Goal: Information Seeking & Learning: Learn about a topic

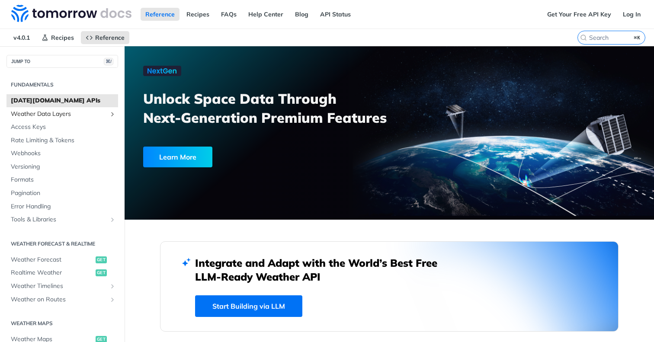
click at [111, 115] on icon "Show subpages for Weather Data Layers" at bounding box center [112, 114] width 7 height 7
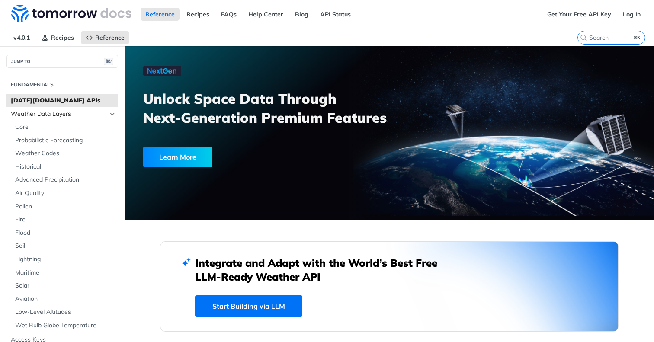
click at [111, 115] on icon "Hide subpages for Weather Data Layers" at bounding box center [112, 114] width 7 height 7
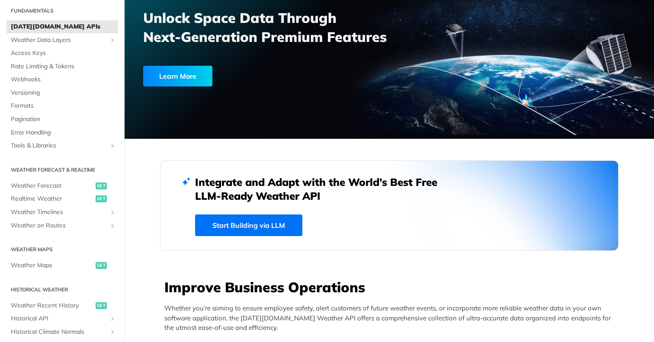
scroll to position [82, 0]
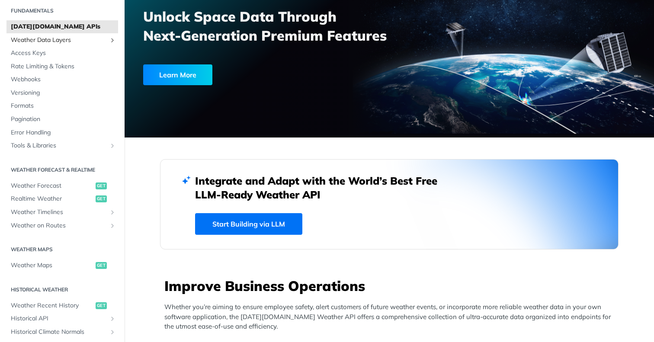
click at [108, 38] on link "Weather Data Layers" at bounding box center [62, 40] width 112 height 13
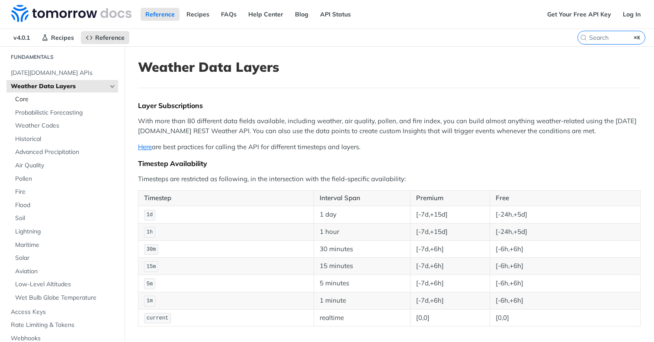
click at [52, 99] on span "Core" at bounding box center [65, 99] width 101 height 9
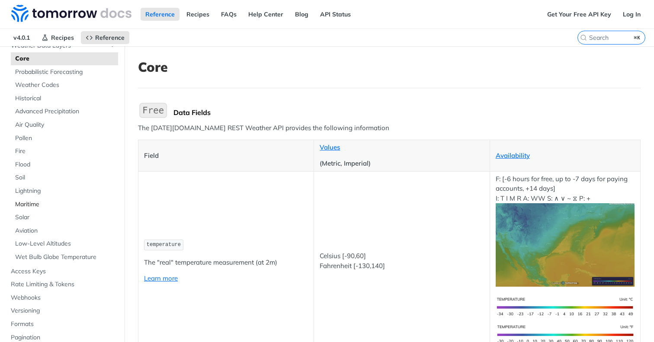
scroll to position [80, 0]
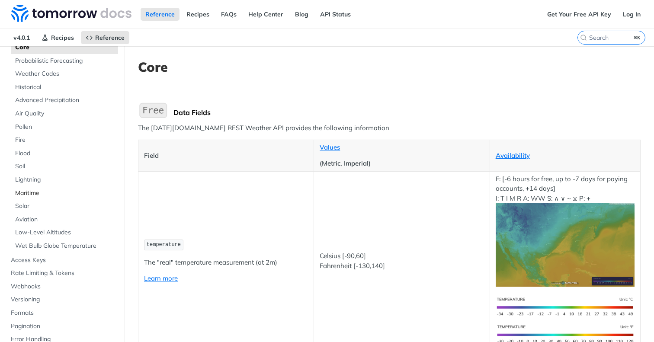
click at [30, 189] on span "Maritime" at bounding box center [65, 193] width 101 height 9
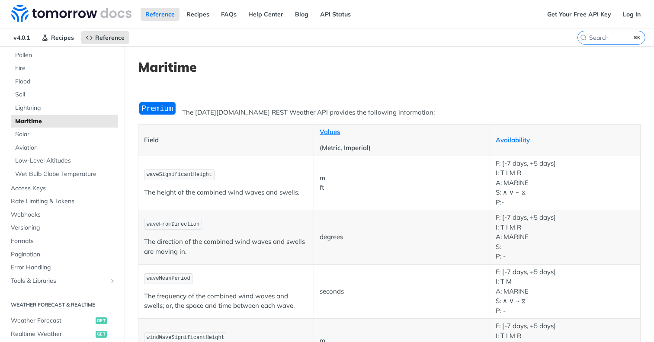
scroll to position [164, 0]
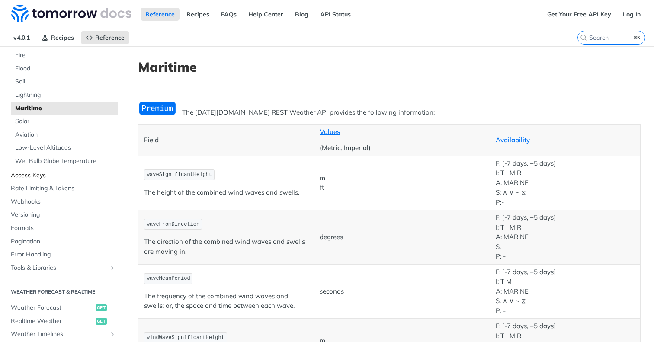
click at [30, 173] on span "Access Keys" at bounding box center [63, 175] width 105 height 9
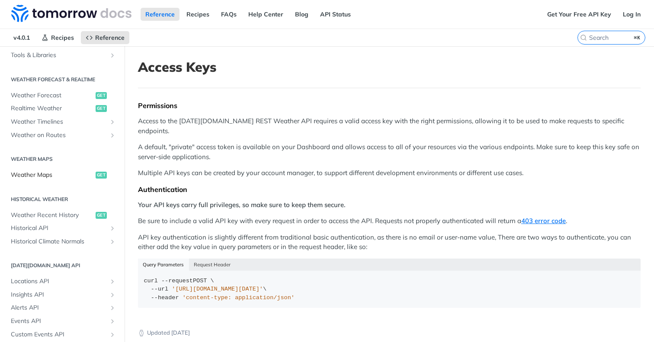
click at [265, 112] on div "Permissions Access to the [DATE][DOMAIN_NAME] REST Weather API requires a valid…" at bounding box center [389, 207] width 503 height 213
